Goal: Task Accomplishment & Management: Use online tool/utility

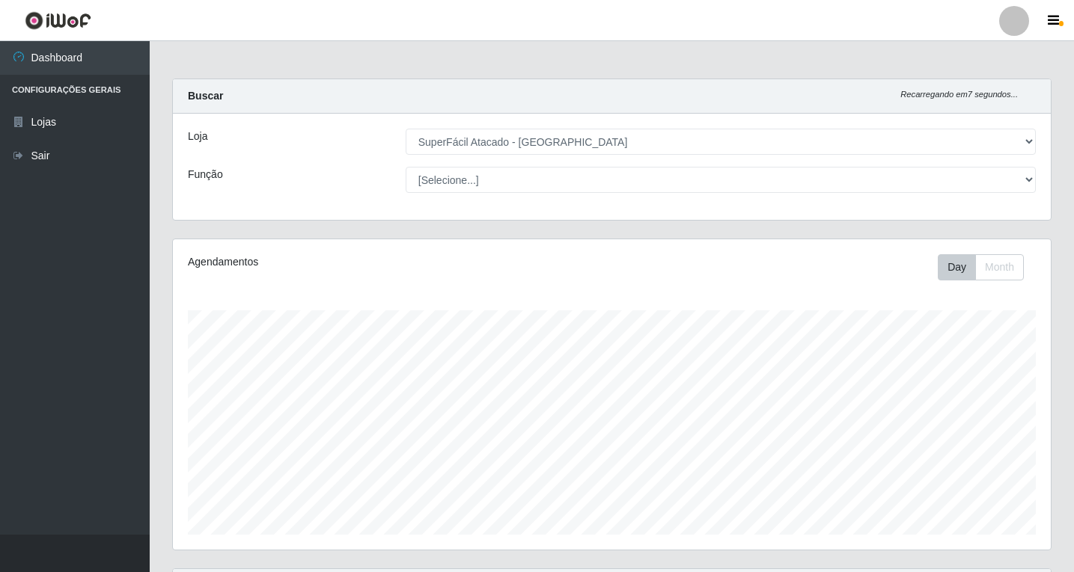
select select "503"
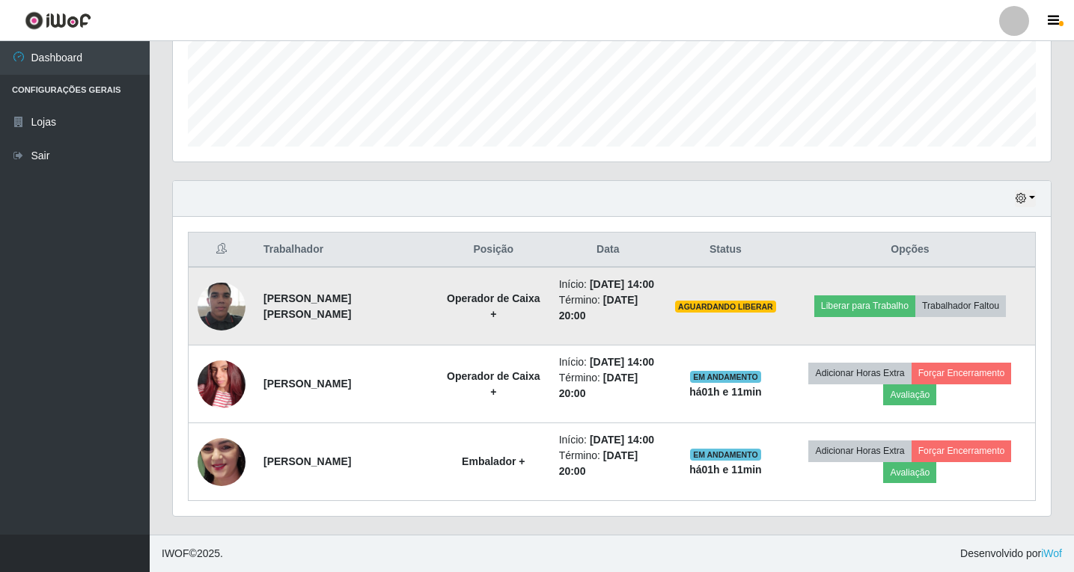
scroll to position [310, 878]
click at [863, 304] on button "Liberar para Trabalho" at bounding box center [864, 305] width 101 height 21
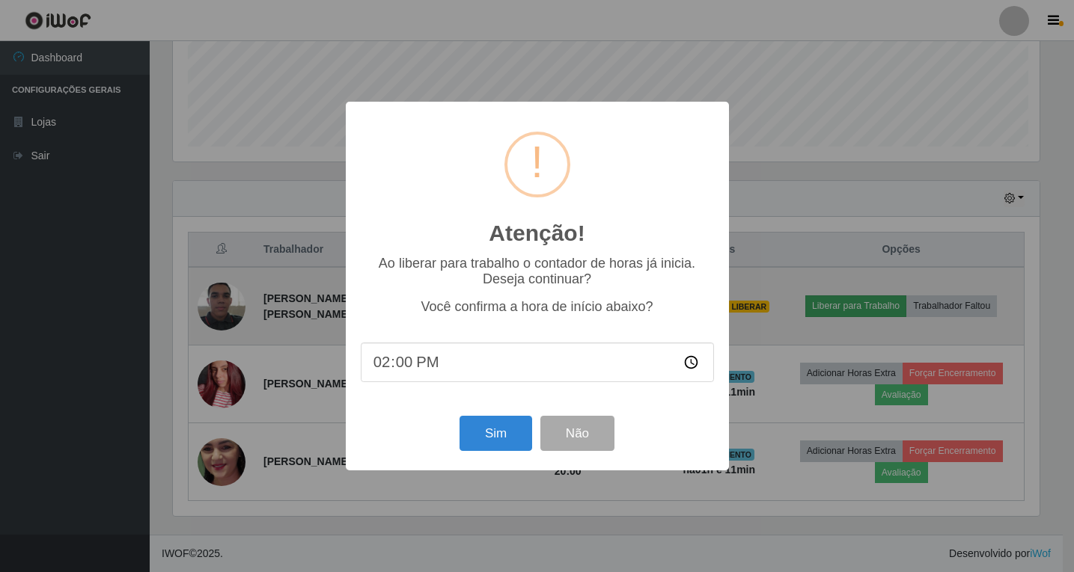
scroll to position [310, 870]
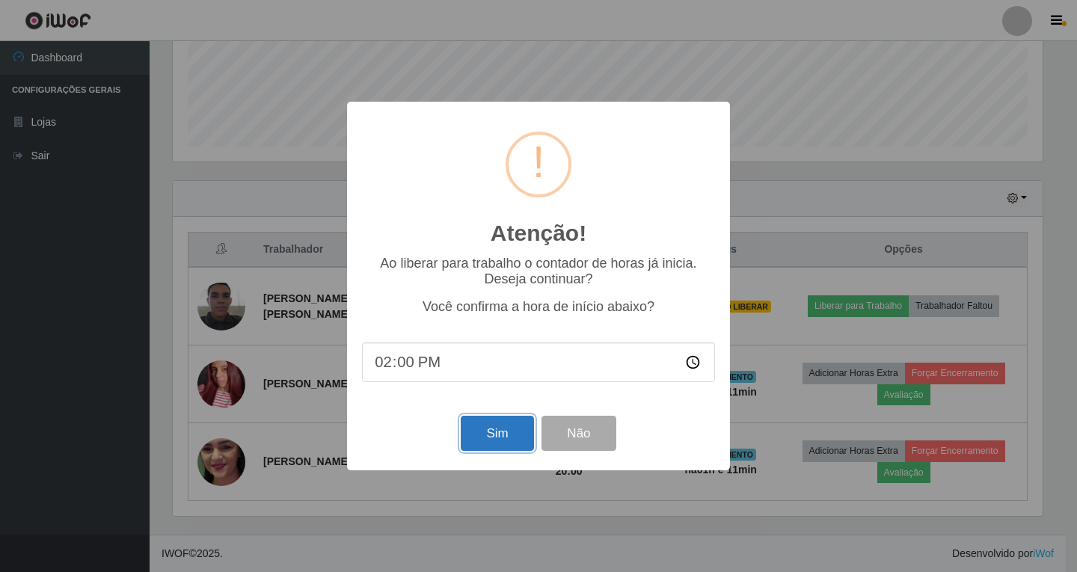
click at [499, 429] on button "Sim" at bounding box center [497, 433] width 73 height 35
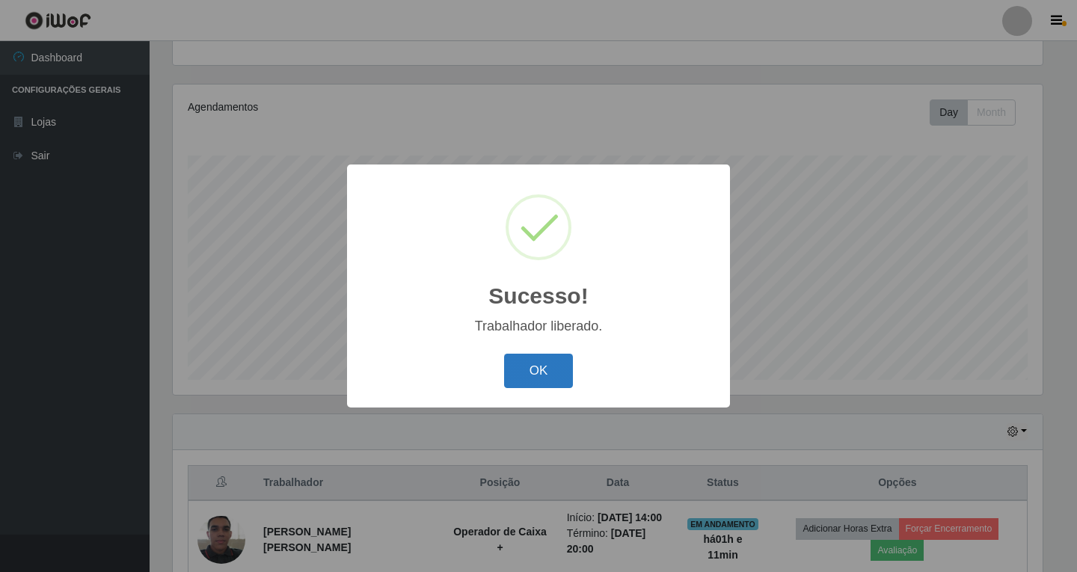
click at [535, 376] on button "OK" at bounding box center [539, 371] width 70 height 35
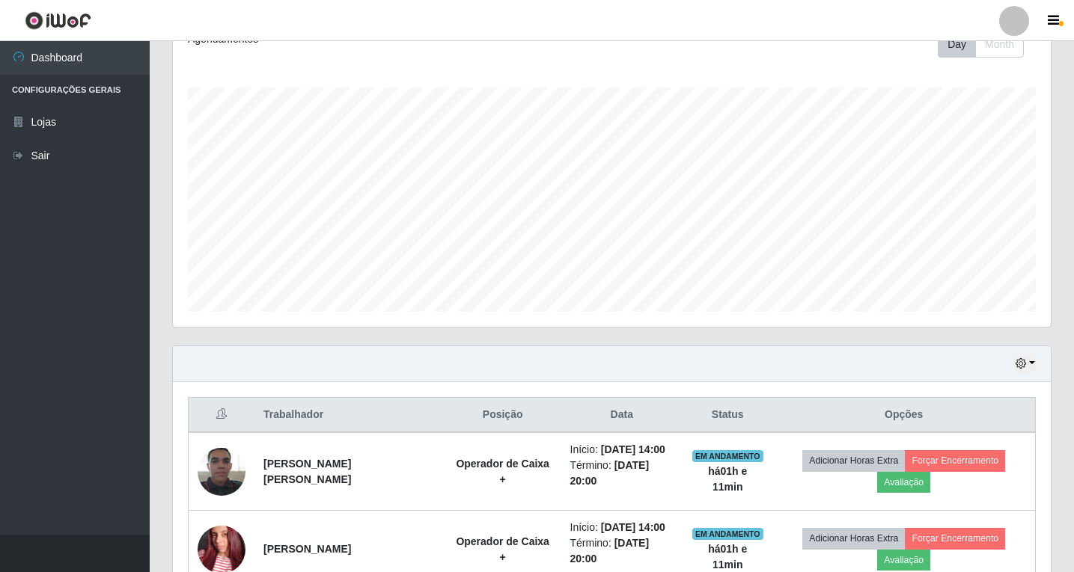
scroll to position [224, 0]
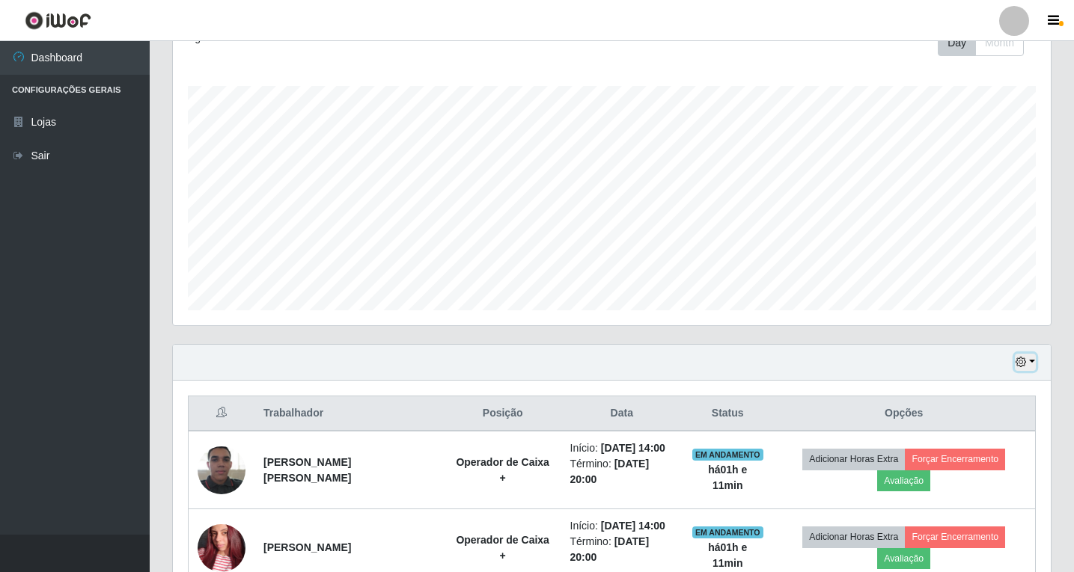
click at [1023, 356] on button "button" at bounding box center [1024, 362] width 21 height 17
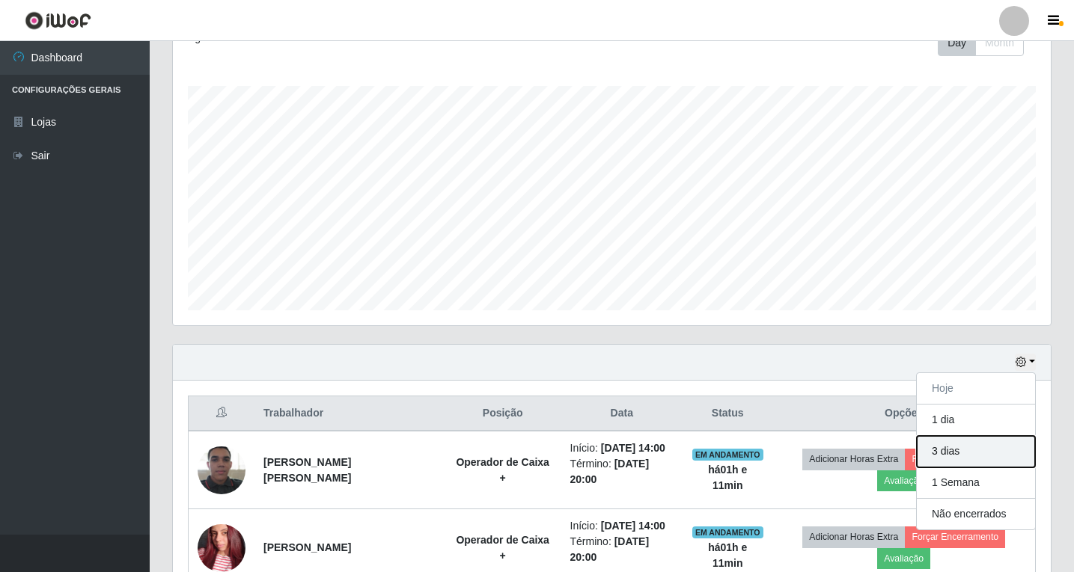
click at [972, 453] on button "3 dias" at bounding box center [975, 451] width 118 height 31
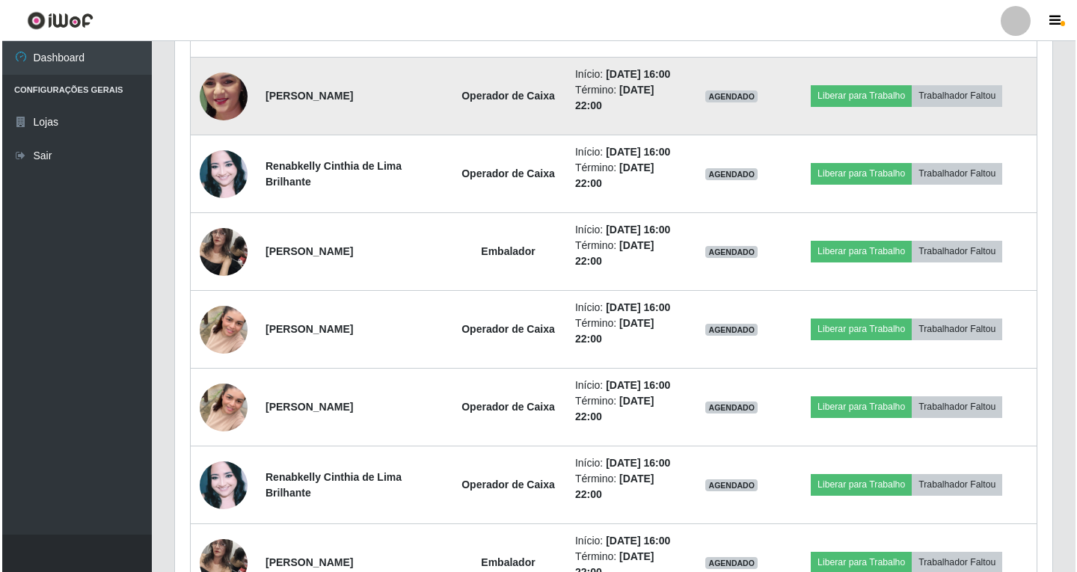
scroll to position [936, 0]
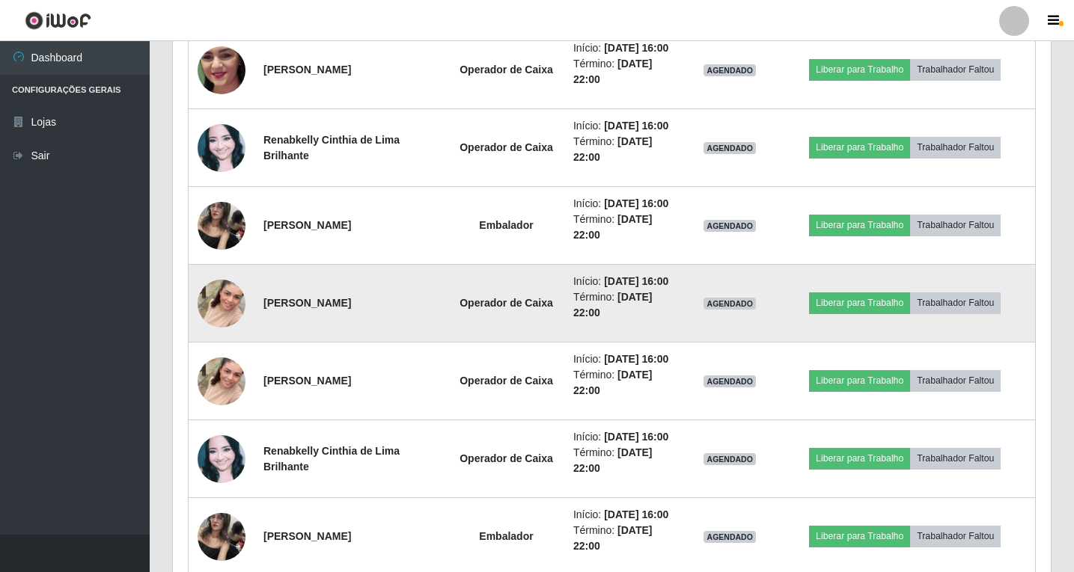
click at [224, 302] on img at bounding box center [221, 303] width 48 height 85
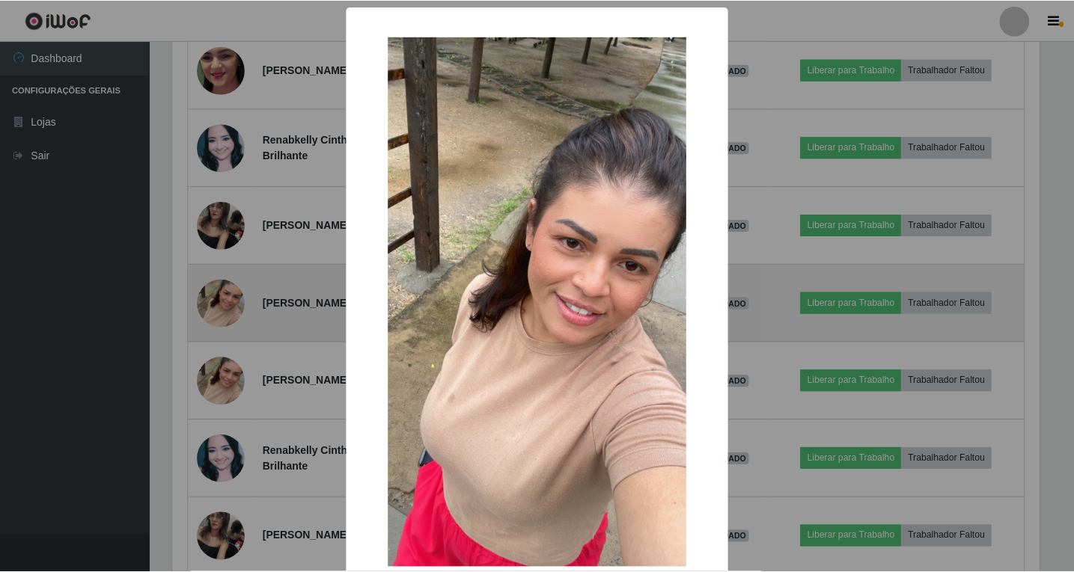
scroll to position [310, 870]
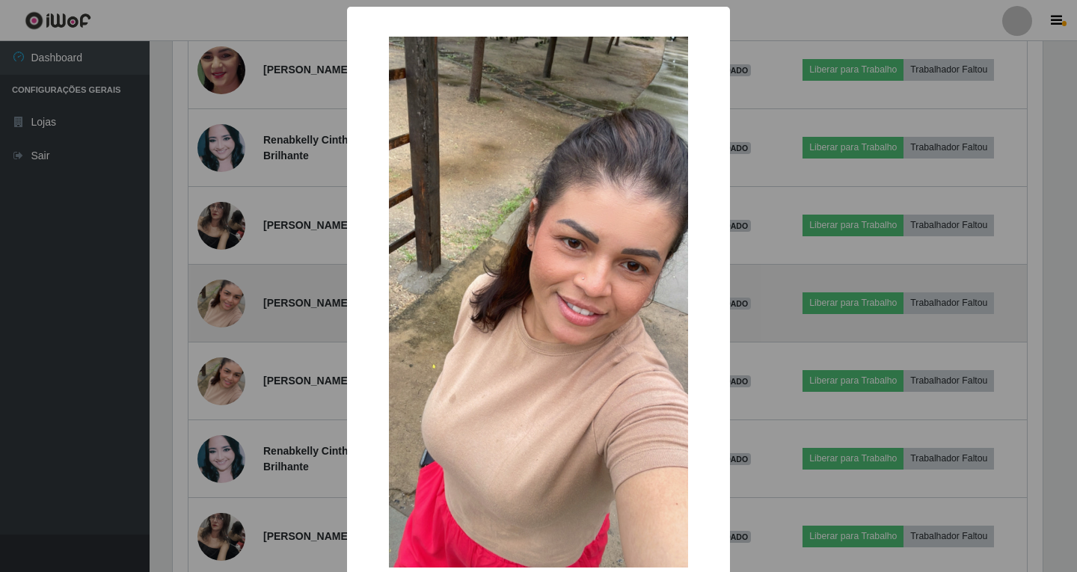
click at [224, 302] on div "× OK Cancel" at bounding box center [538, 286] width 1077 height 572
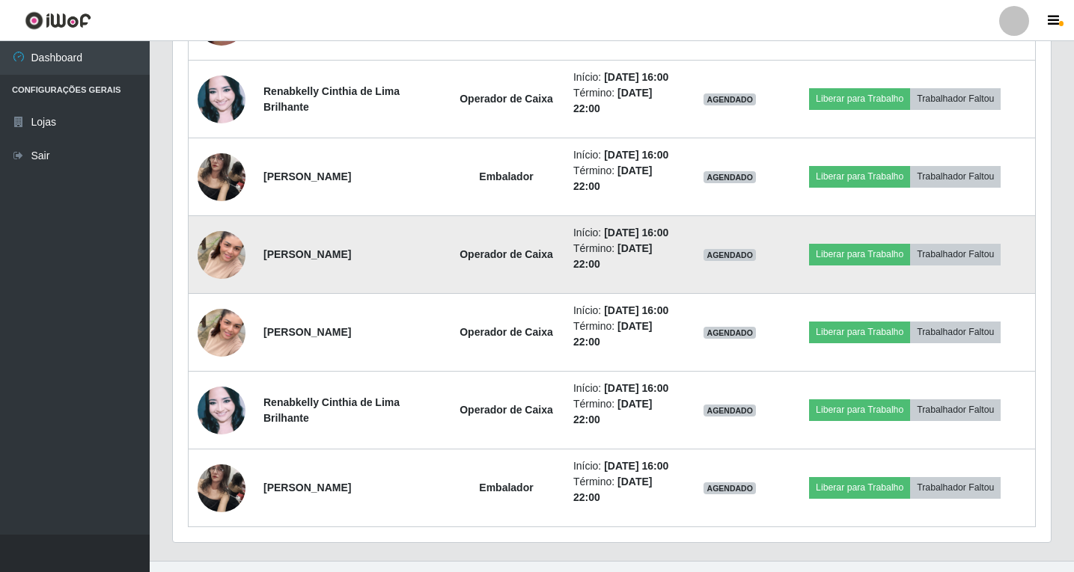
scroll to position [1011, 0]
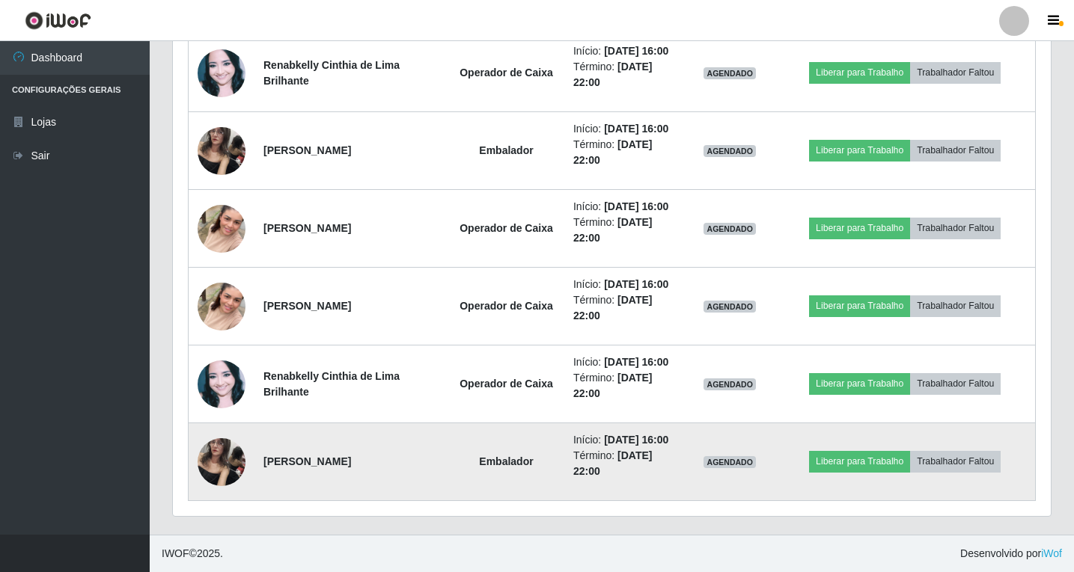
click at [223, 460] on img at bounding box center [221, 462] width 48 height 64
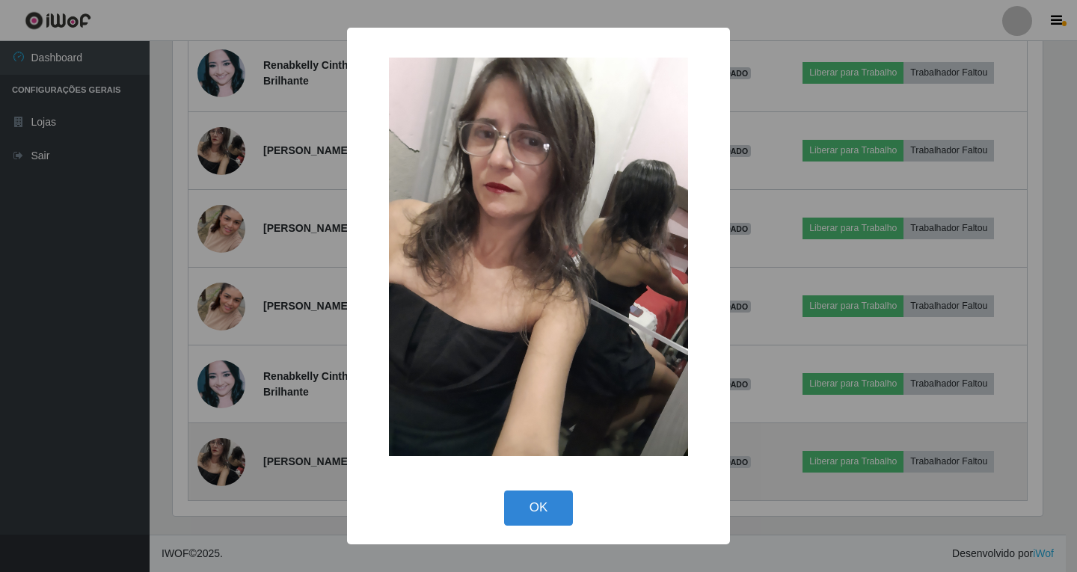
click at [222, 458] on div "× OK Cancel" at bounding box center [538, 286] width 1077 height 572
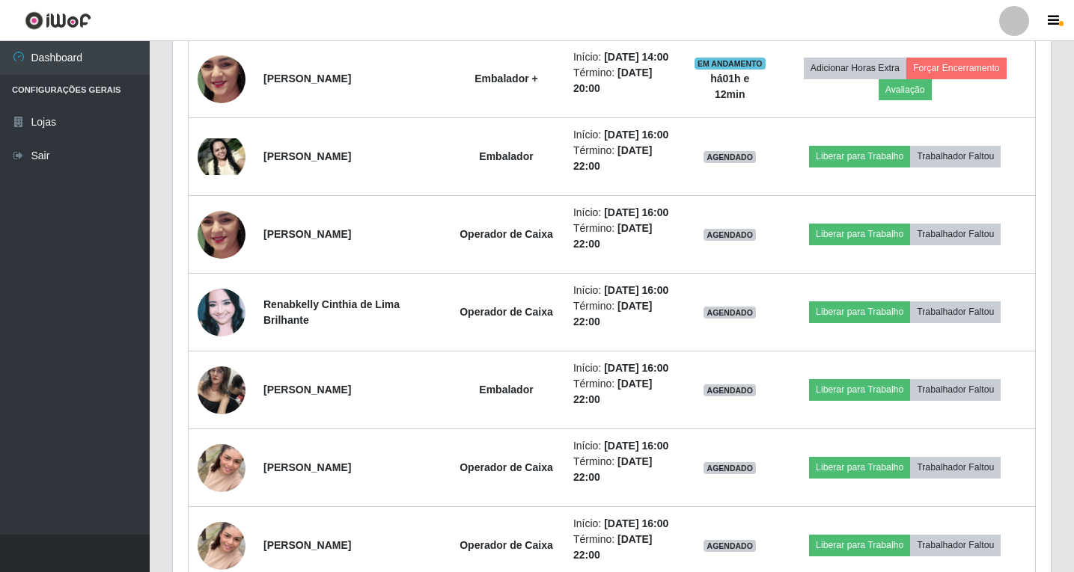
scroll to position [711, 0]
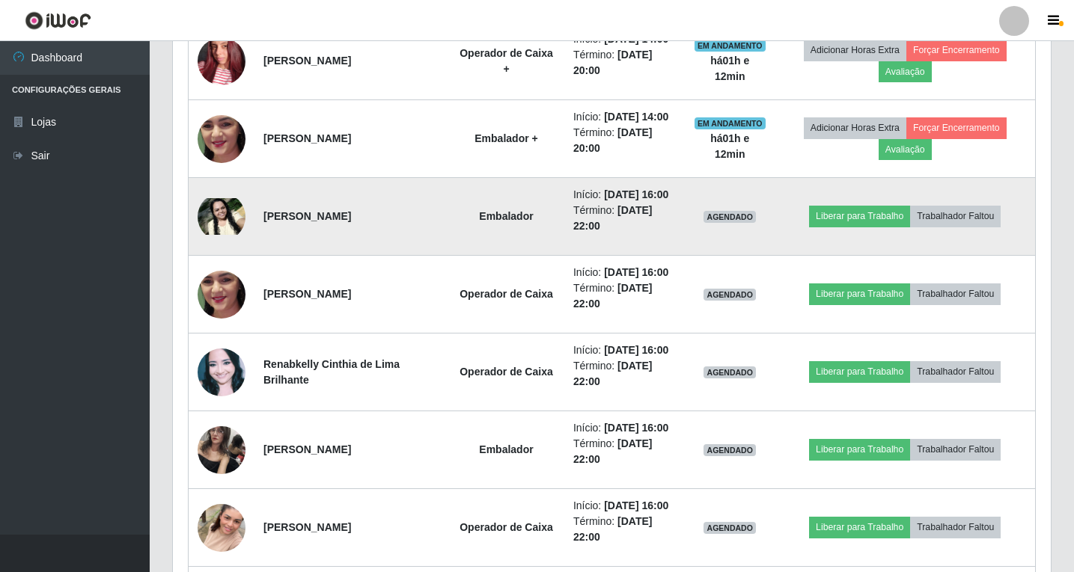
click at [222, 214] on img at bounding box center [221, 216] width 48 height 36
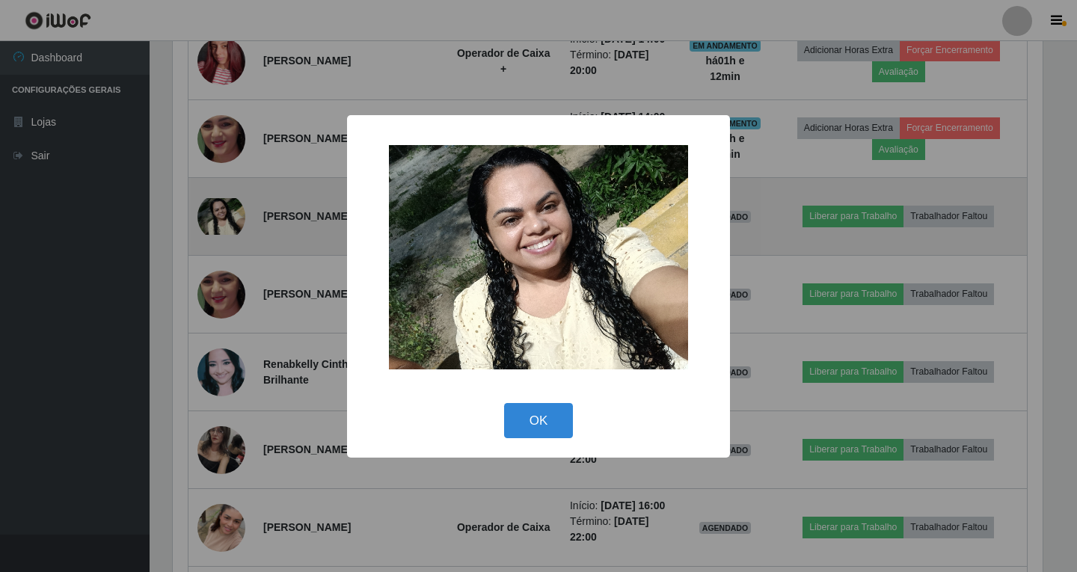
click at [222, 214] on div "× OK Cancel" at bounding box center [538, 286] width 1077 height 572
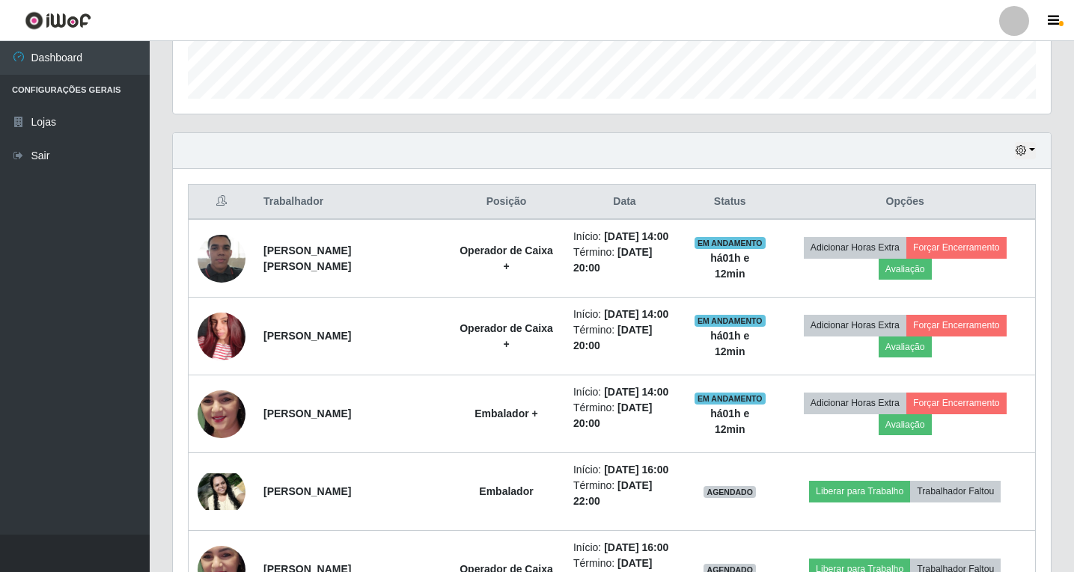
scroll to position [412, 0]
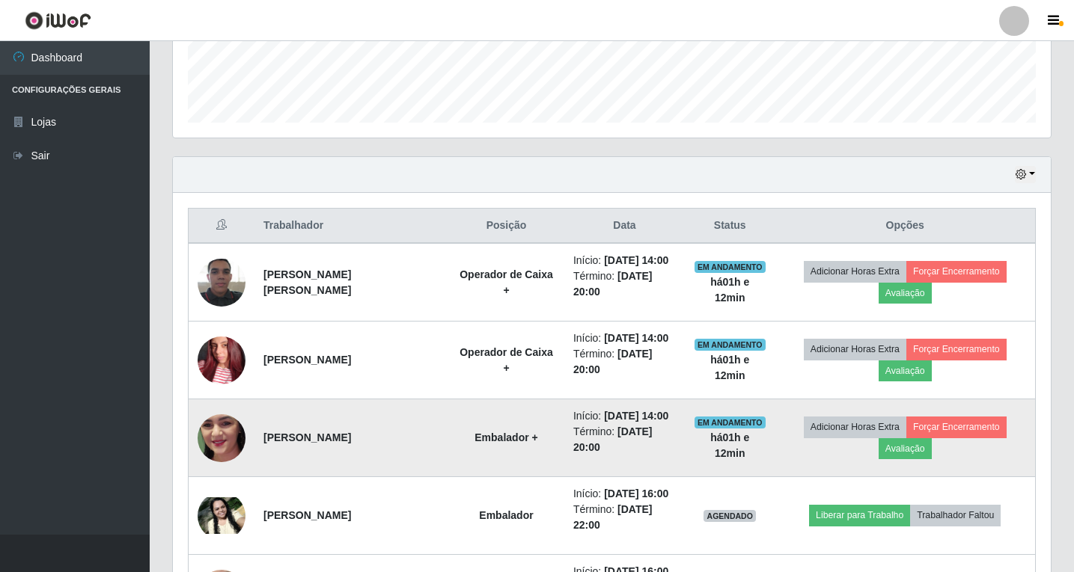
click at [215, 426] on img at bounding box center [221, 438] width 48 height 106
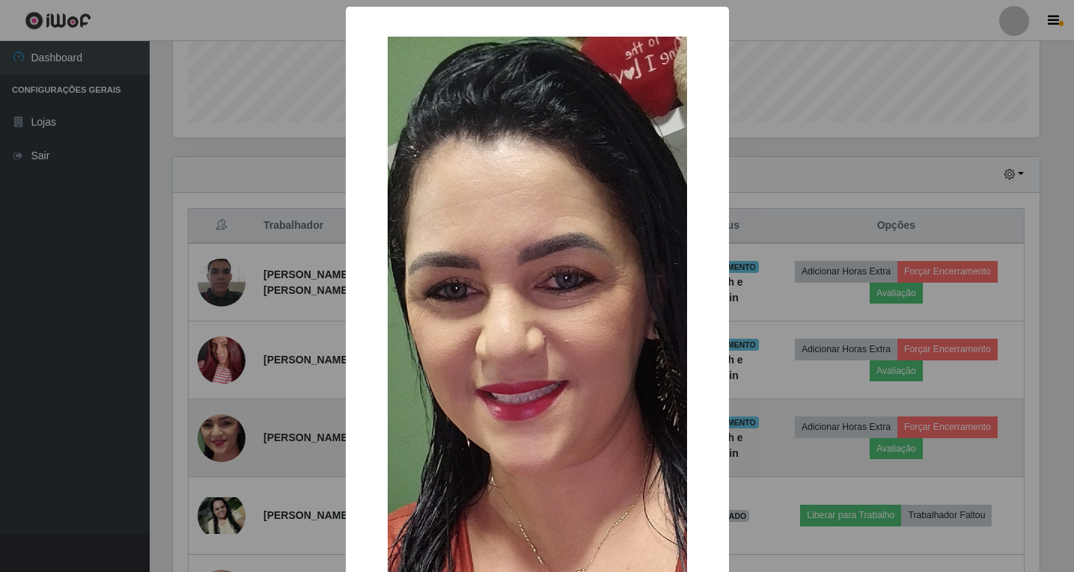
scroll to position [310, 870]
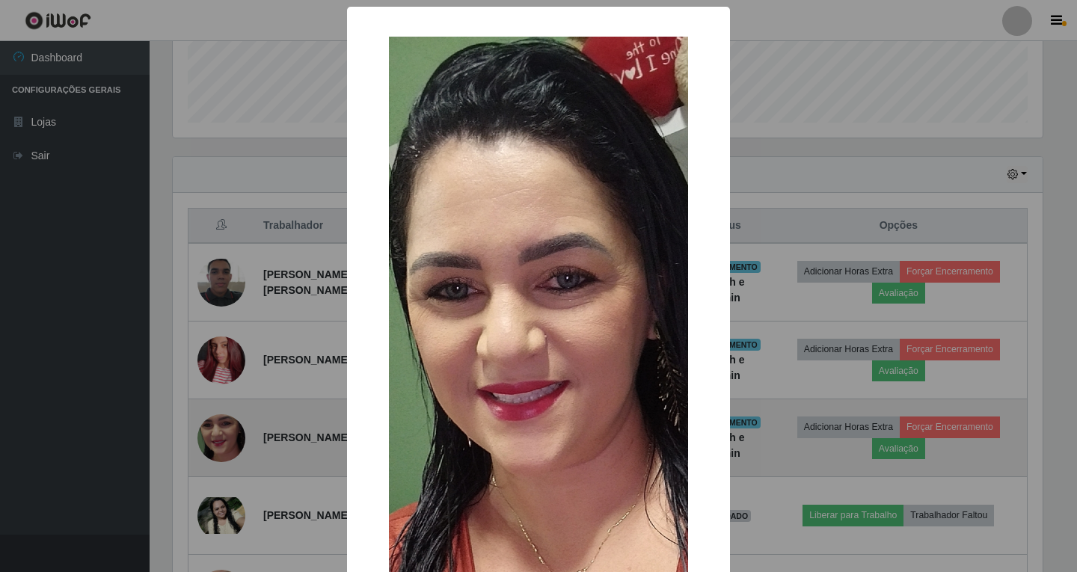
click at [215, 426] on div "× OK Cancel" at bounding box center [538, 286] width 1077 height 572
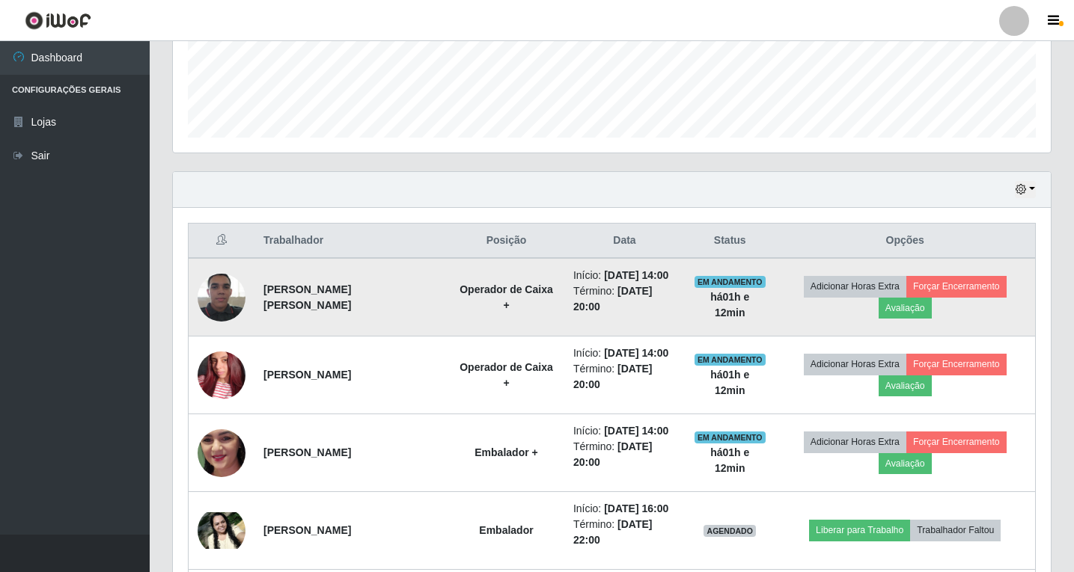
scroll to position [337, 0]
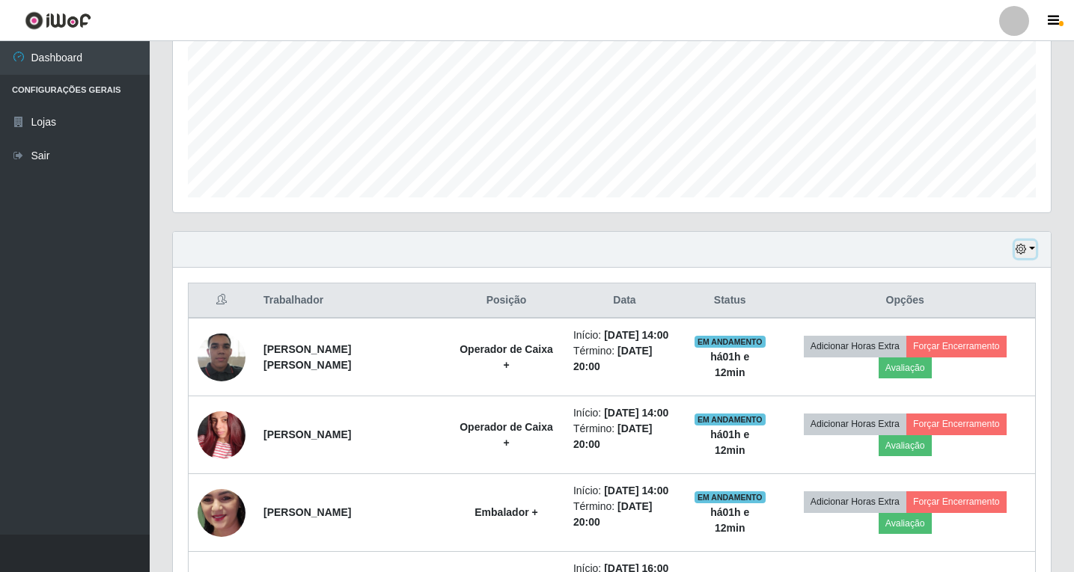
click at [1032, 245] on button "button" at bounding box center [1024, 249] width 21 height 17
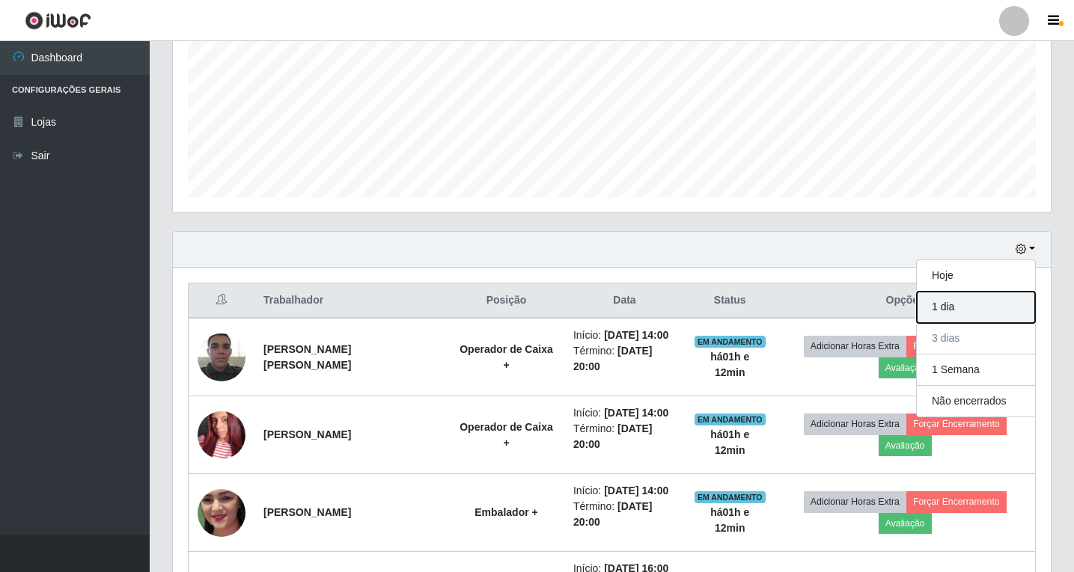
click at [994, 304] on button "1 dia" at bounding box center [975, 307] width 118 height 31
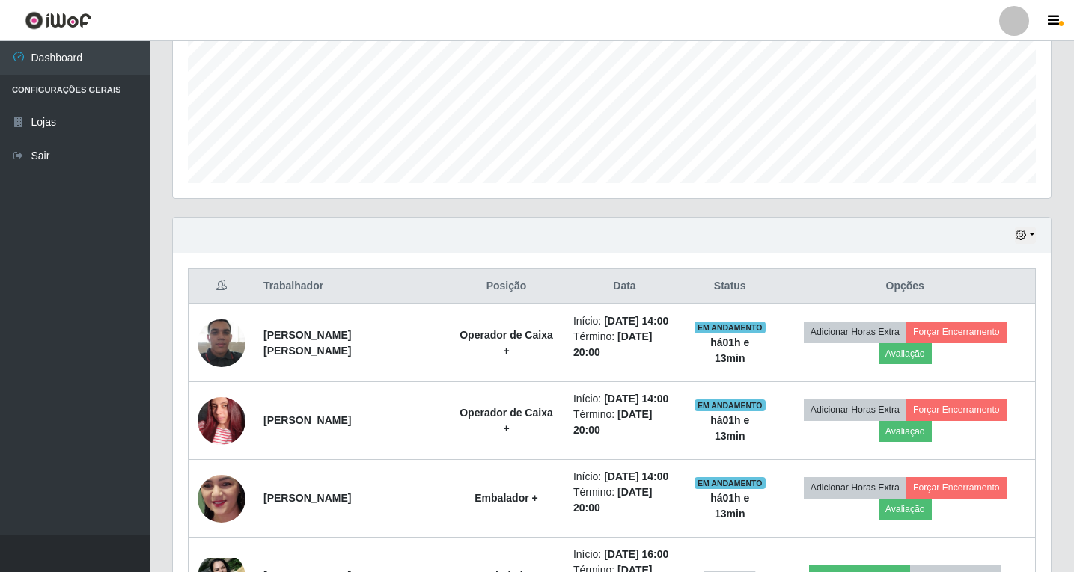
scroll to position [322, 0]
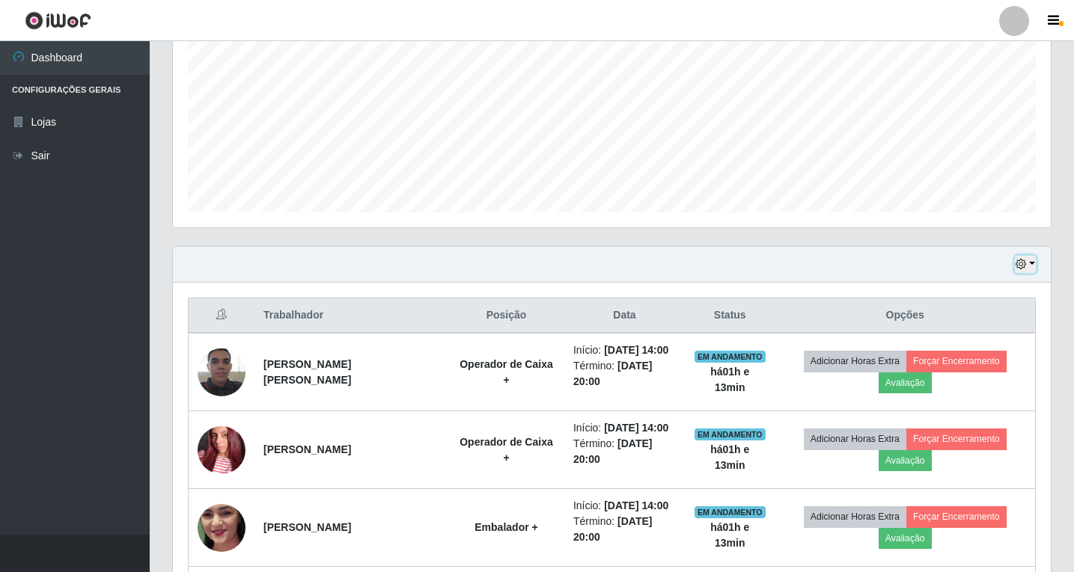
click at [1026, 259] on button "button" at bounding box center [1024, 264] width 21 height 17
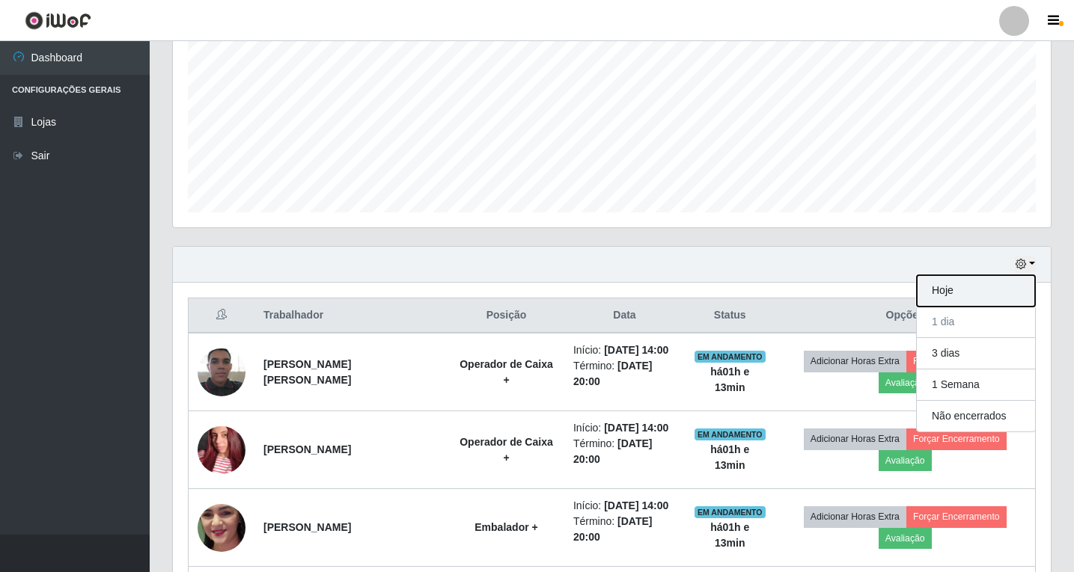
click at [988, 293] on button "Hoje" at bounding box center [975, 290] width 118 height 31
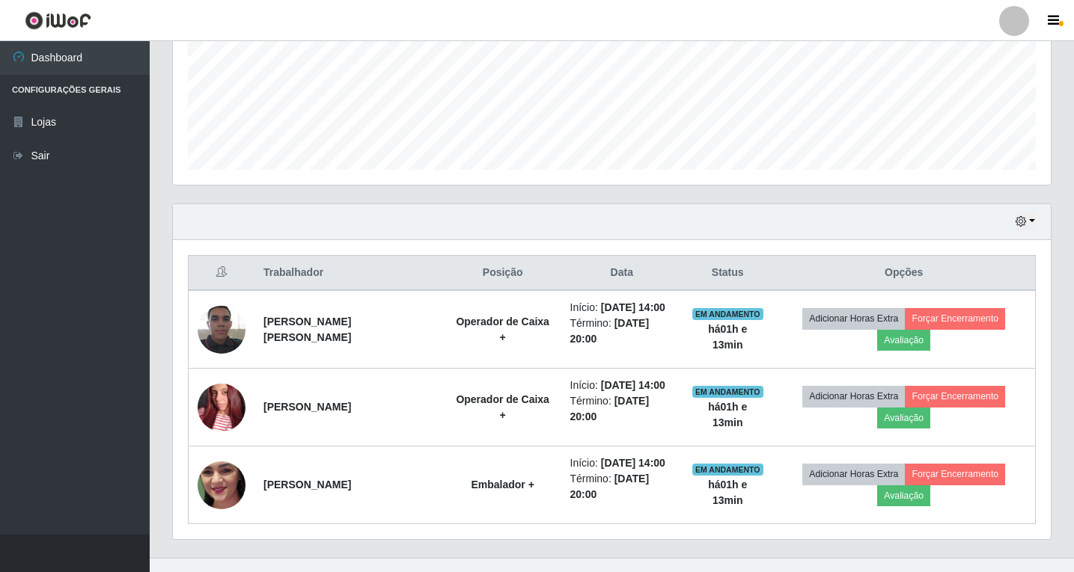
scroll to position [388, 0]
